Goal: Task Accomplishment & Management: Use online tool/utility

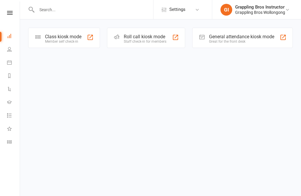
click at [8, 12] on icon at bounding box center [10, 13] width 6 height 4
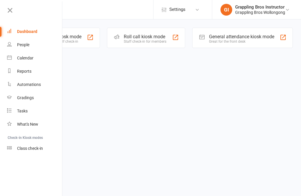
click at [14, 44] on link "People" at bounding box center [35, 44] width 56 height 13
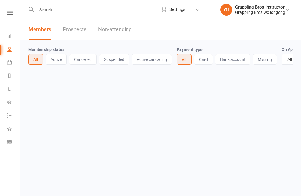
select select "100"
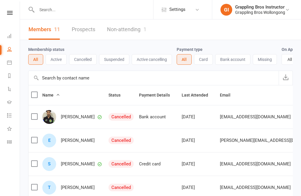
click at [72, 10] on input "text" at bounding box center [94, 10] width 118 height 8
type input "[PERSON_NAME]"
click at [35, 6] on input "text" at bounding box center [94, 10] width 118 height 8
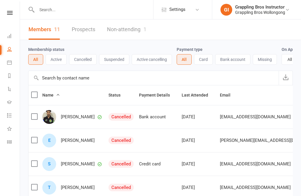
click at [83, 13] on input "text" at bounding box center [94, 10] width 118 height 8
type input "A"
click at [65, 9] on input "text" at bounding box center [94, 10] width 118 height 8
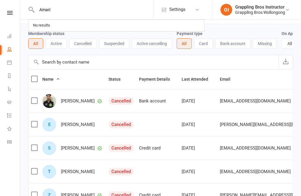
scroll to position [16, 0]
type input "Amari"
click at [177, 20] on div "No results" at bounding box center [116, 25] width 175 height 11
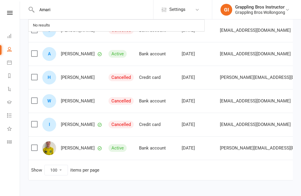
scroll to position [204, 0]
click at [63, 171] on select "10 25 50 100" at bounding box center [56, 170] width 23 height 10
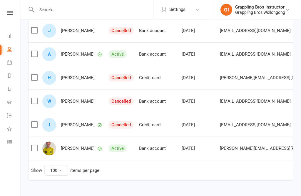
click at [7, 139] on icon at bounding box center [9, 141] width 5 height 5
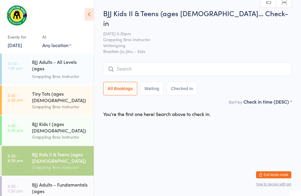
scroll to position [0, 0]
click at [70, 150] on div "BJJ Kids II & Teens (ages [DEMOGRAPHIC_DATA])" at bounding box center [60, 156] width 57 height 13
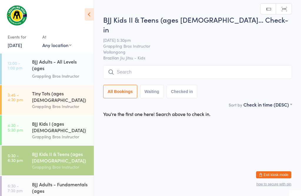
click at [144, 65] on input "search" at bounding box center [197, 72] width 189 height 14
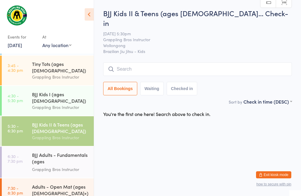
scroll to position [29, 0]
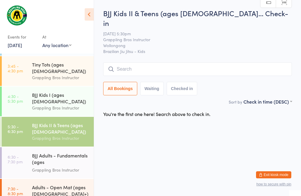
click at [58, 152] on div "BJJ Adults - Fundamentals (ages [DEMOGRAPHIC_DATA]+)" at bounding box center [60, 159] width 57 height 14
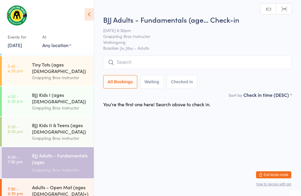
scroll to position [0, 0]
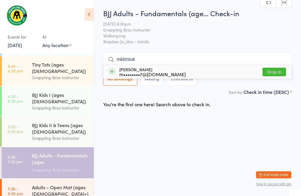
type input "mklimiuk"
click at [275, 69] on button "Drop in" at bounding box center [273, 72] width 23 height 9
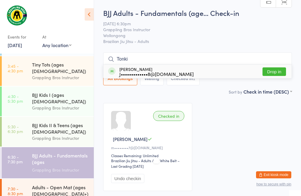
type input "Tonki"
click at [277, 68] on button "Drop in" at bounding box center [273, 71] width 23 height 9
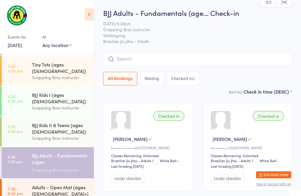
scroll to position [33, 0]
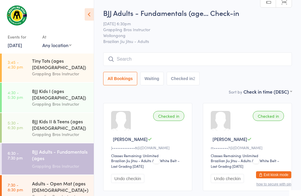
click at [167, 57] on input "search" at bounding box center [197, 59] width 189 height 14
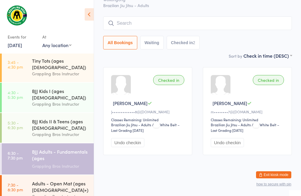
scroll to position [53, 0]
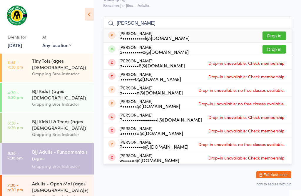
type input "[PERSON_NAME]"
click at [276, 45] on button "Drop in" at bounding box center [273, 49] width 23 height 9
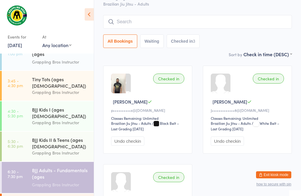
scroll to position [37, 0]
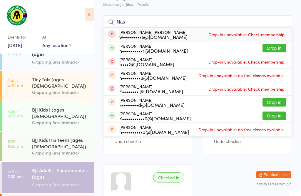
type input "Nas"
click at [276, 50] on button "Drop in" at bounding box center [273, 48] width 23 height 9
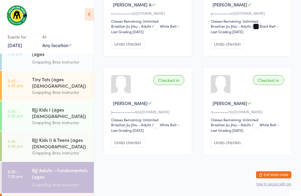
scroll to position [147, 0]
click at [70, 167] on div "BJJ Adults - Fundamentals (ages [DEMOGRAPHIC_DATA]+)" at bounding box center [60, 174] width 57 height 14
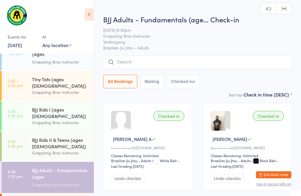
click at [145, 62] on input "search" at bounding box center [197, 62] width 189 height 14
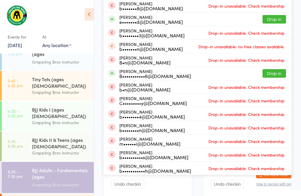
scroll to position [93, 0]
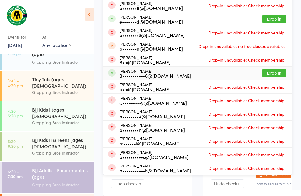
type input "Ben"
click at [279, 72] on button "Drop in" at bounding box center [273, 73] width 23 height 9
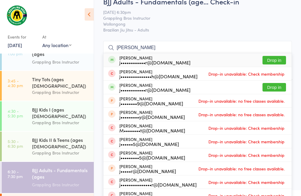
scroll to position [12, 0]
type input "[PERSON_NAME]"
click at [179, 60] on div "j••••••••••••r@[DOMAIN_NAME]" at bounding box center [154, 62] width 71 height 5
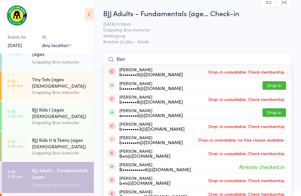
scroll to position [0, 0]
type input "B"
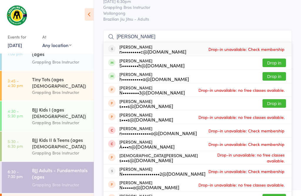
scroll to position [23, 0]
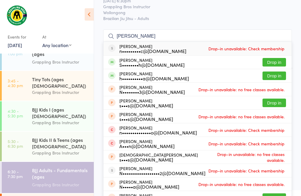
type input "[PERSON_NAME]"
click at [268, 77] on button "Drop in" at bounding box center [273, 75] width 23 height 9
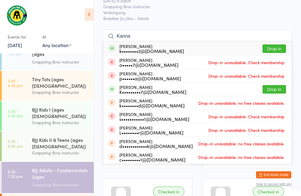
type input "Karina"
click at [277, 43] on div "[PERSON_NAME] k••••••••2@[DOMAIN_NAME] Drop in" at bounding box center [197, 49] width 188 height 14
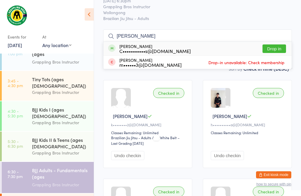
type input "[PERSON_NAME]"
click at [274, 46] on button "Drop in" at bounding box center [273, 48] width 23 height 9
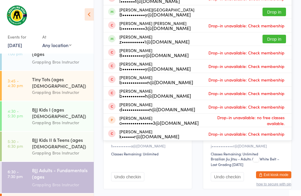
scroll to position [101, 0]
type input "[PERSON_NAME]"
click at [274, 10] on button "Drop in" at bounding box center [273, 11] width 23 height 9
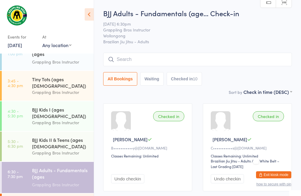
scroll to position [0, 0]
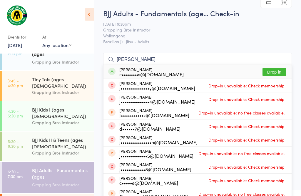
type input "[PERSON_NAME]"
click at [276, 68] on button "Drop in" at bounding box center [273, 72] width 23 height 9
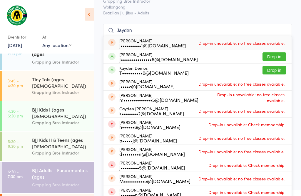
scroll to position [32, 0]
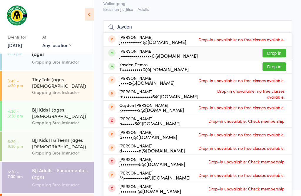
type input "Jayden"
click at [201, 55] on div "[PERSON_NAME] J•••••••••••••••6@[DOMAIN_NAME] Drop in" at bounding box center [197, 52] width 188 height 13
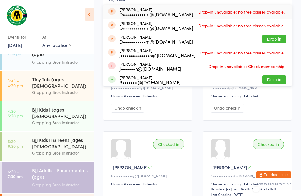
scroll to position [56, 0]
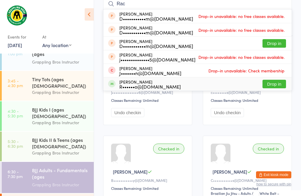
type input "Rac"
click at [274, 85] on button "Drop in" at bounding box center [273, 84] width 23 height 9
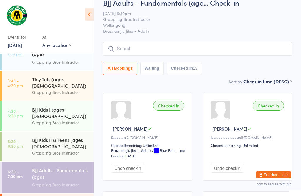
scroll to position [8, 0]
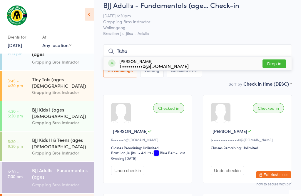
type input "Taha"
click at [152, 63] on div "T••••••••••0@[DOMAIN_NAME]" at bounding box center [153, 65] width 69 height 5
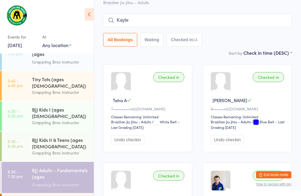
scroll to position [26, 0]
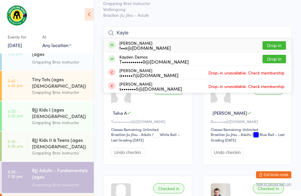
type input "Kayle"
click at [283, 42] on button "Drop in" at bounding box center [273, 45] width 23 height 9
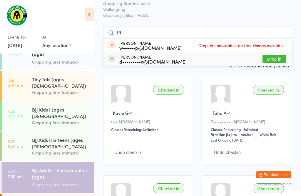
type input "Ph"
click at [196, 56] on div "[PERSON_NAME] d•••••••••x@[DOMAIN_NAME] Drop in" at bounding box center [197, 58] width 188 height 13
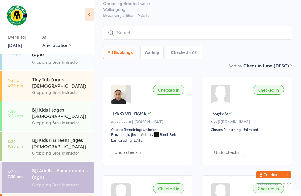
click at [116, 28] on input "search" at bounding box center [197, 33] width 189 height 14
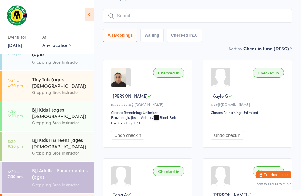
scroll to position [53, 0]
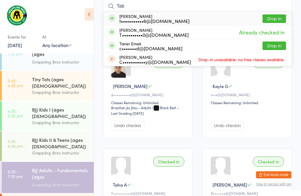
type input "Tab"
click at [276, 15] on button "Drop in" at bounding box center [273, 18] width 23 height 9
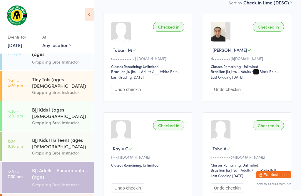
scroll to position [91, 0]
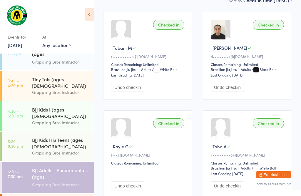
click at [74, 136] on div "BJJ Kids II & Teens (ages [DEMOGRAPHIC_DATA])" at bounding box center [60, 142] width 57 height 13
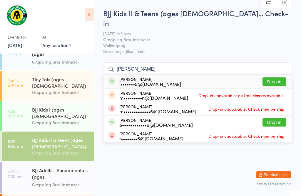
scroll to position [83, 0]
type input "[PERSON_NAME]"
click at [271, 115] on li "[PERSON_NAME] e••••••••••••e@[DOMAIN_NAME] Drop in" at bounding box center [197, 122] width 188 height 14
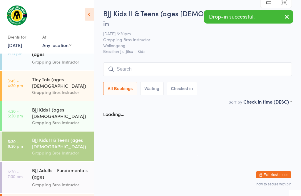
scroll to position [0, 0]
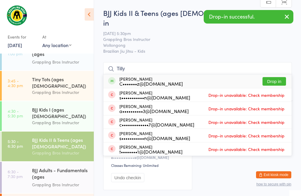
type input "Tilly"
click at [273, 77] on button "Drop in" at bounding box center [273, 81] width 23 height 9
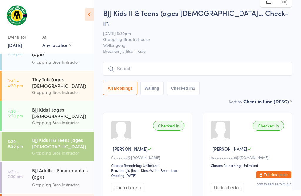
click at [59, 106] on div "BJJ Kids I (ages [DEMOGRAPHIC_DATA])" at bounding box center [60, 112] width 57 height 13
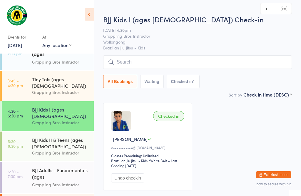
click at [146, 56] on input "search" at bounding box center [197, 62] width 189 height 14
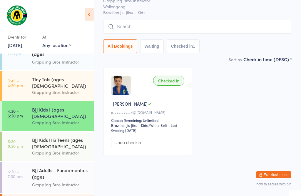
scroll to position [56, 0]
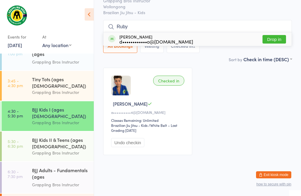
type input "Ruby"
click at [281, 35] on button "Drop in" at bounding box center [273, 39] width 23 height 9
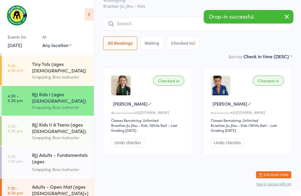
scroll to position [33, 0]
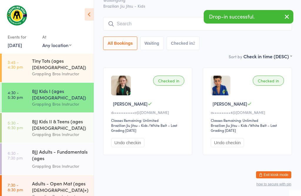
click at [66, 118] on div "BJJ Kids II & Teens (ages [DEMOGRAPHIC_DATA])" at bounding box center [60, 124] width 57 height 13
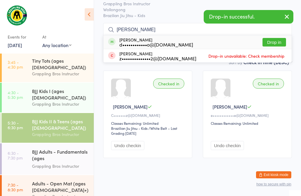
type input "[PERSON_NAME]"
click at [281, 38] on button "Drop in" at bounding box center [273, 42] width 23 height 9
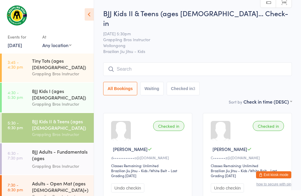
click at [157, 62] on input "search" at bounding box center [197, 69] width 189 height 14
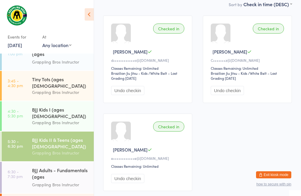
scroll to position [99, 0]
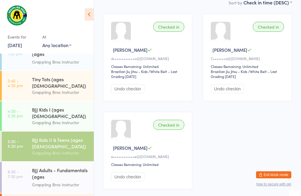
click at [55, 167] on div "BJJ Adults - Fundamentals (ages [DEMOGRAPHIC_DATA]+)" at bounding box center [60, 174] width 57 height 14
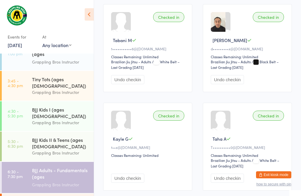
scroll to position [14, 0]
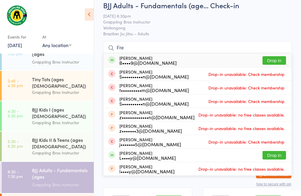
type input "Fre"
click at [279, 57] on button "Drop in" at bounding box center [273, 60] width 23 height 9
